Goal: Use online tool/utility: Utilize a website feature to perform a specific function

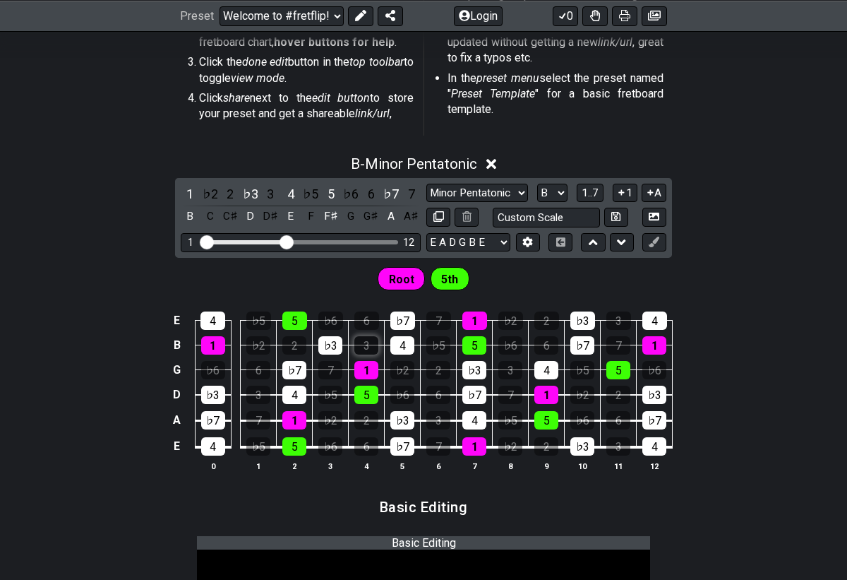
scroll to position [448, 0]
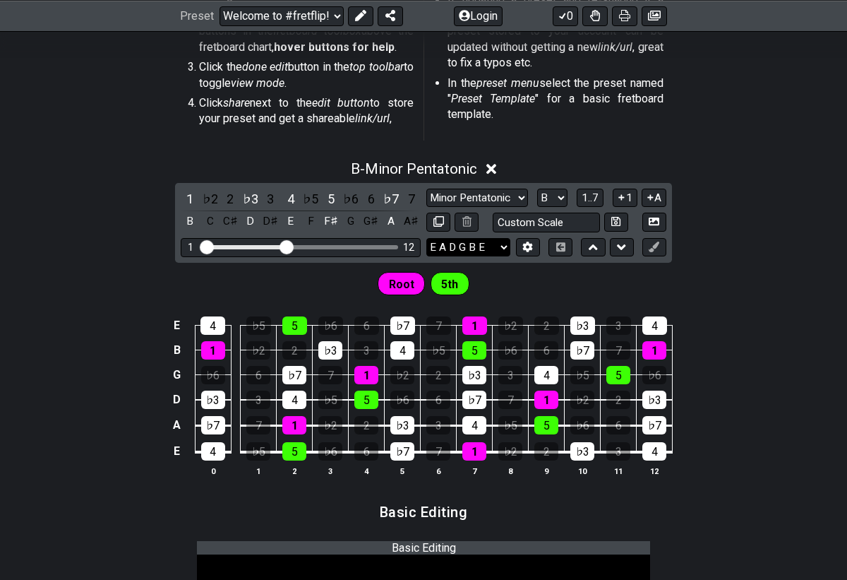
click at [491, 245] on select "E A D G B E F♯ B E A D G B E E A D G B E B E A D F♯ B A D G C E A D A D G B E E…" at bounding box center [469, 247] width 84 height 19
click at [181, 450] on td "E" at bounding box center [177, 451] width 17 height 27
click at [176, 427] on td "A" at bounding box center [177, 425] width 17 height 26
click at [177, 400] on td "D" at bounding box center [177, 399] width 17 height 25
click at [183, 372] on td "G" at bounding box center [177, 374] width 17 height 25
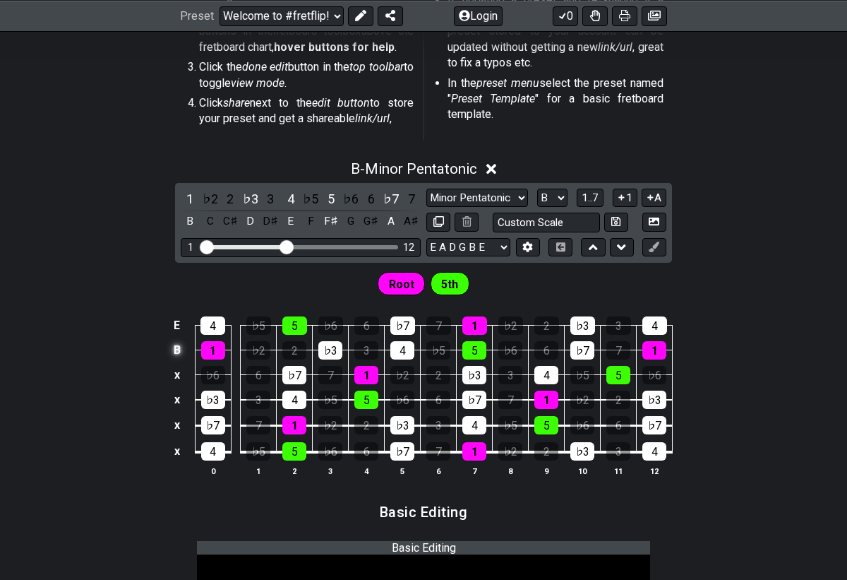
click at [182, 349] on td "B" at bounding box center [177, 350] width 17 height 25
click at [182, 327] on td "E" at bounding box center [177, 325] width 17 height 25
click at [176, 456] on td "x" at bounding box center [177, 451] width 17 height 27
click at [175, 429] on td "x" at bounding box center [177, 425] width 17 height 26
click at [179, 446] on td "o" at bounding box center [177, 451] width 17 height 27
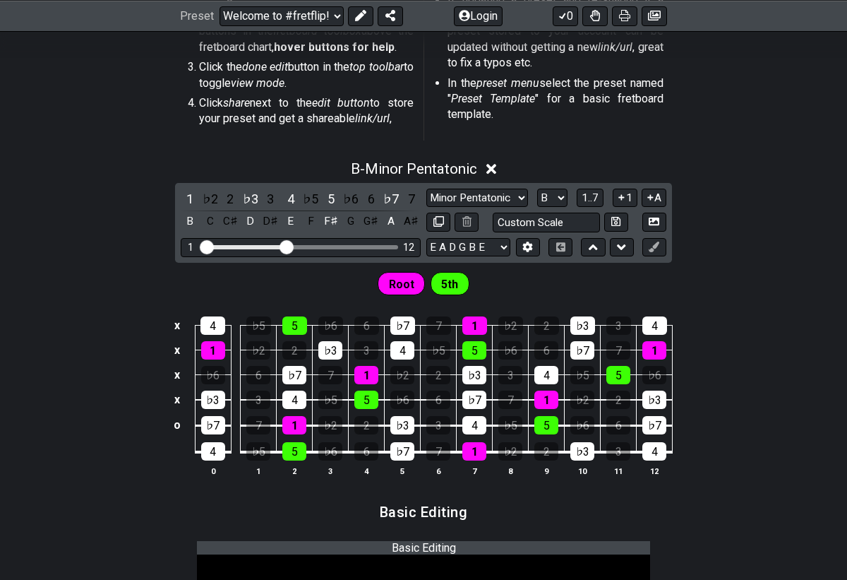
click at [181, 453] on td at bounding box center [177, 451] width 17 height 27
click at [179, 453] on td "E" at bounding box center [177, 451] width 17 height 27
click at [179, 453] on td "x" at bounding box center [177, 451] width 17 height 27
click at [184, 454] on td "o" at bounding box center [177, 451] width 17 height 27
click at [184, 454] on td at bounding box center [177, 451] width 17 height 27
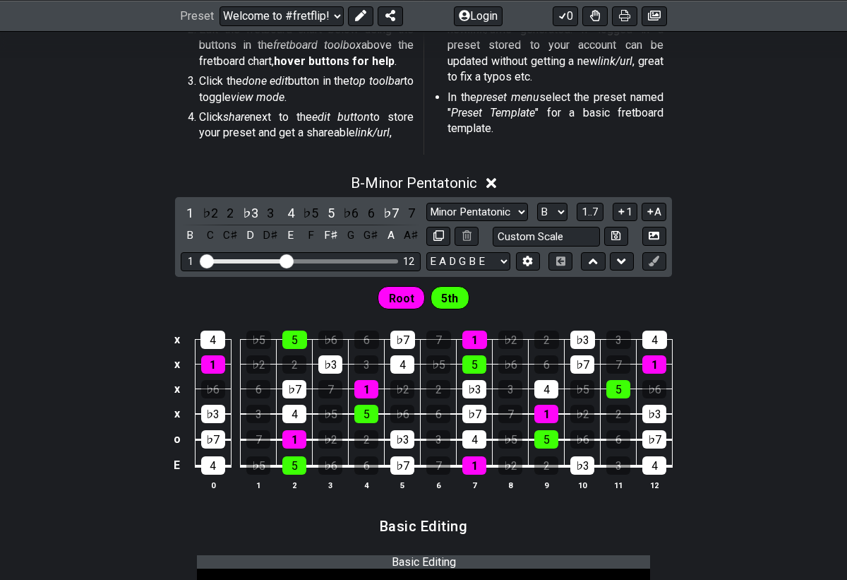
scroll to position [113, 0]
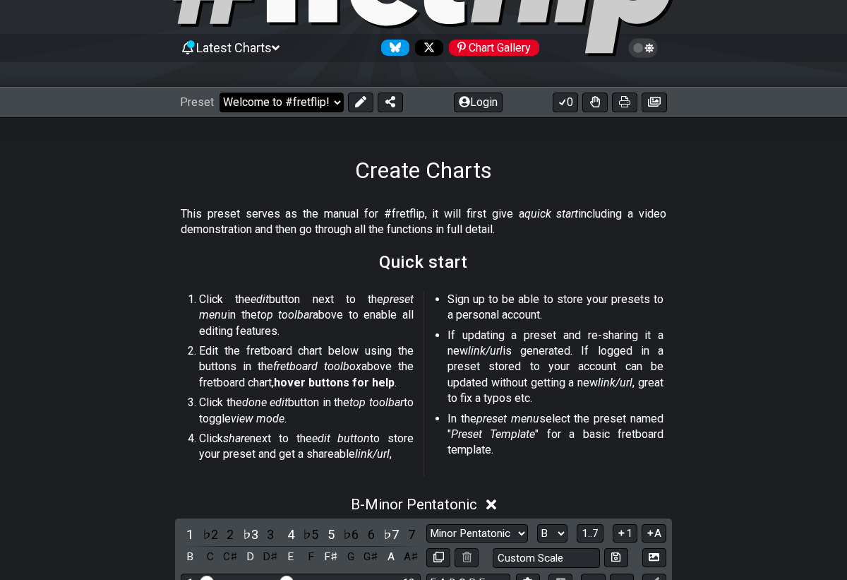
click at [288, 107] on select "Welcome to #fretflip! Initial Preset Custom Preset Minor Pentatonic Major Penta…" at bounding box center [282, 103] width 124 height 20
click at [220, 93] on select "Welcome to #fretflip! Initial Preset Custom Preset Minor Pentatonic Major Penta…" at bounding box center [282, 103] width 124 height 20
select select "/welcome"
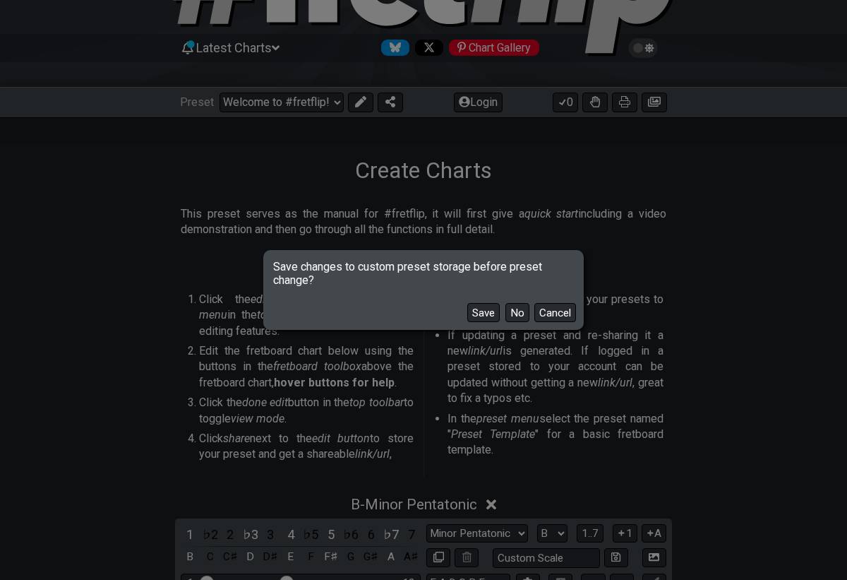
click at [236, 75] on div "Save changes to custom preset storage before preset change? Save No Cancel" at bounding box center [423, 290] width 847 height 580
click at [561, 309] on button "Cancel" at bounding box center [556, 312] width 42 height 19
